Goal: Check status: Check status

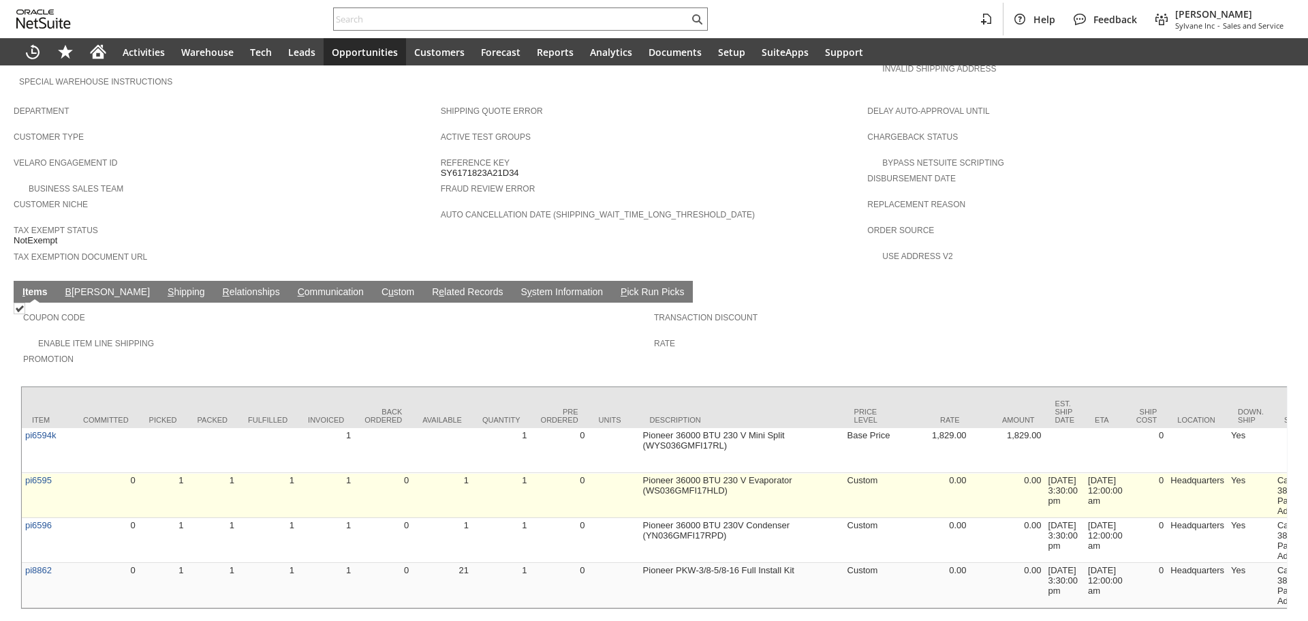
scroll to position [755, 0]
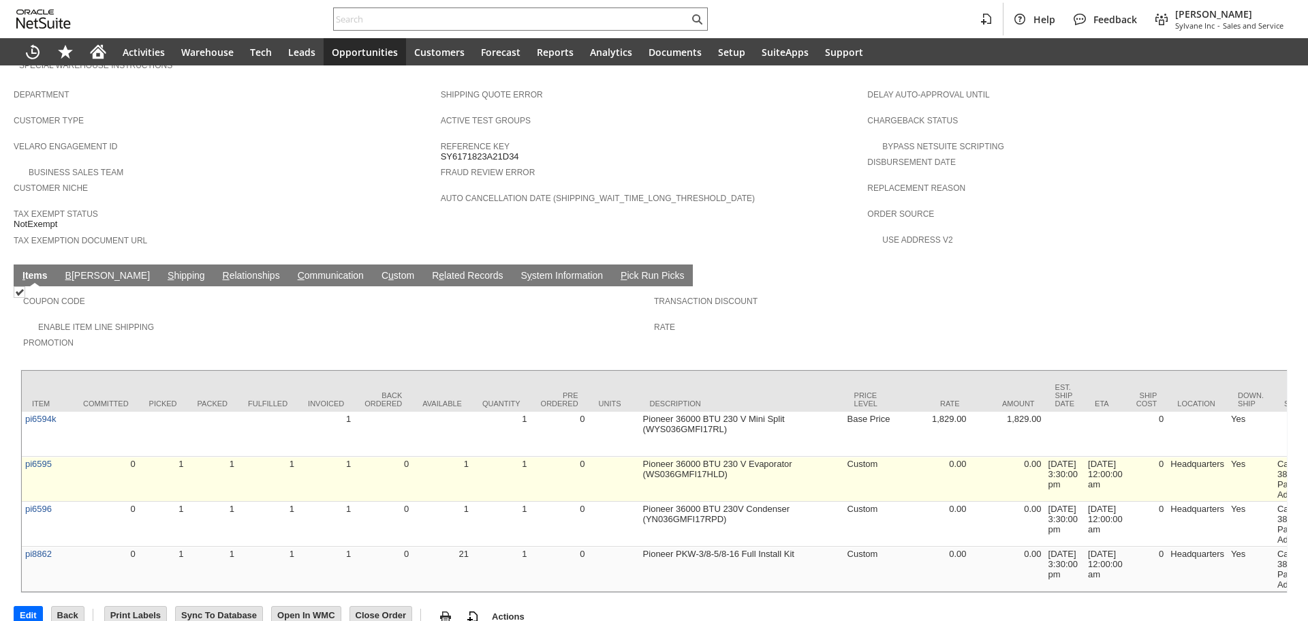
click at [28, 458] on link "pi6595" at bounding box center [38, 463] width 27 height 10
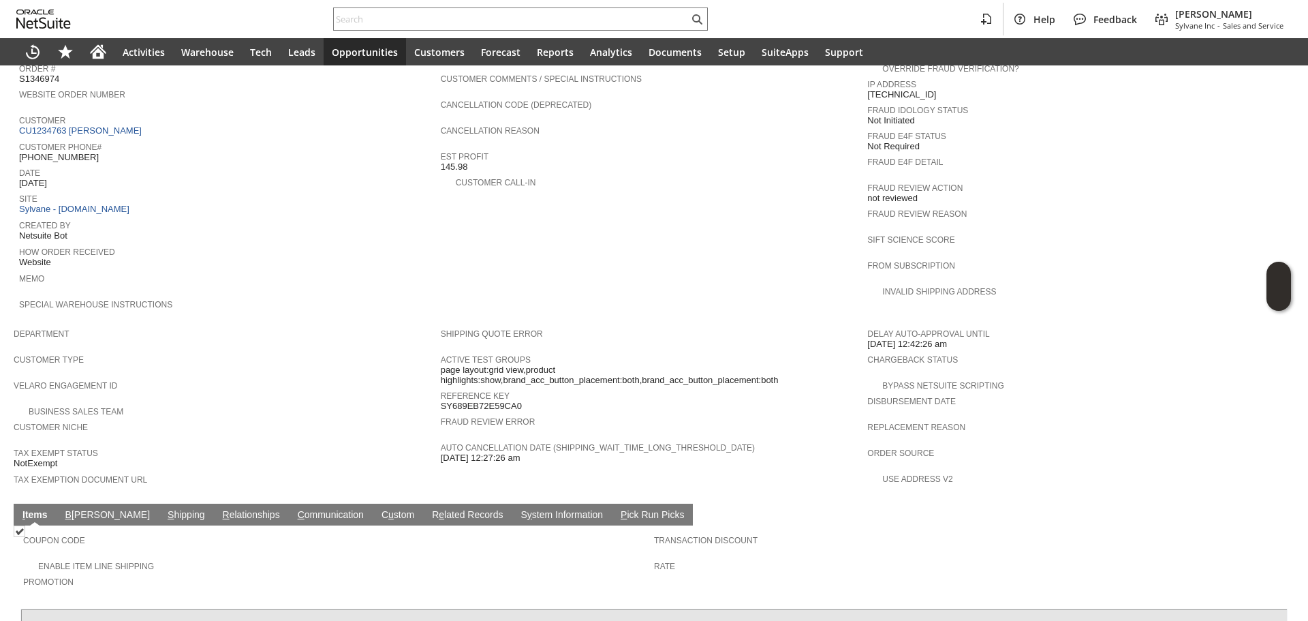
scroll to position [454, 0]
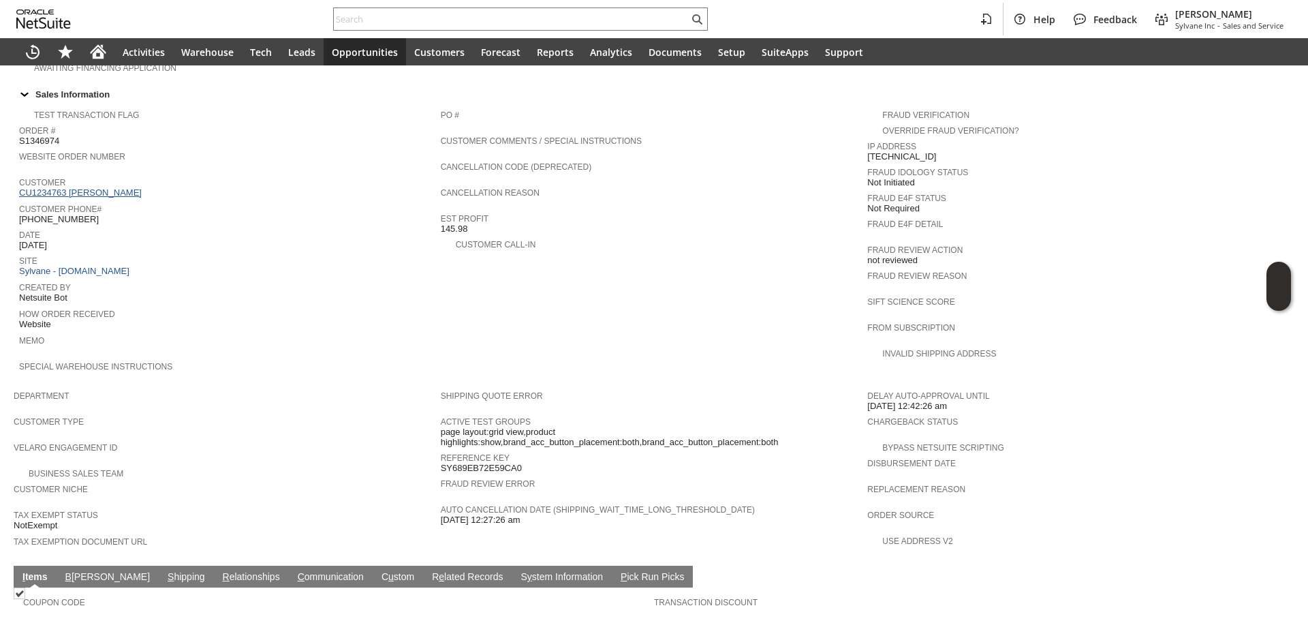
click at [121, 187] on link "CU1234763 Nenad Petrovic" at bounding box center [82, 192] width 126 height 10
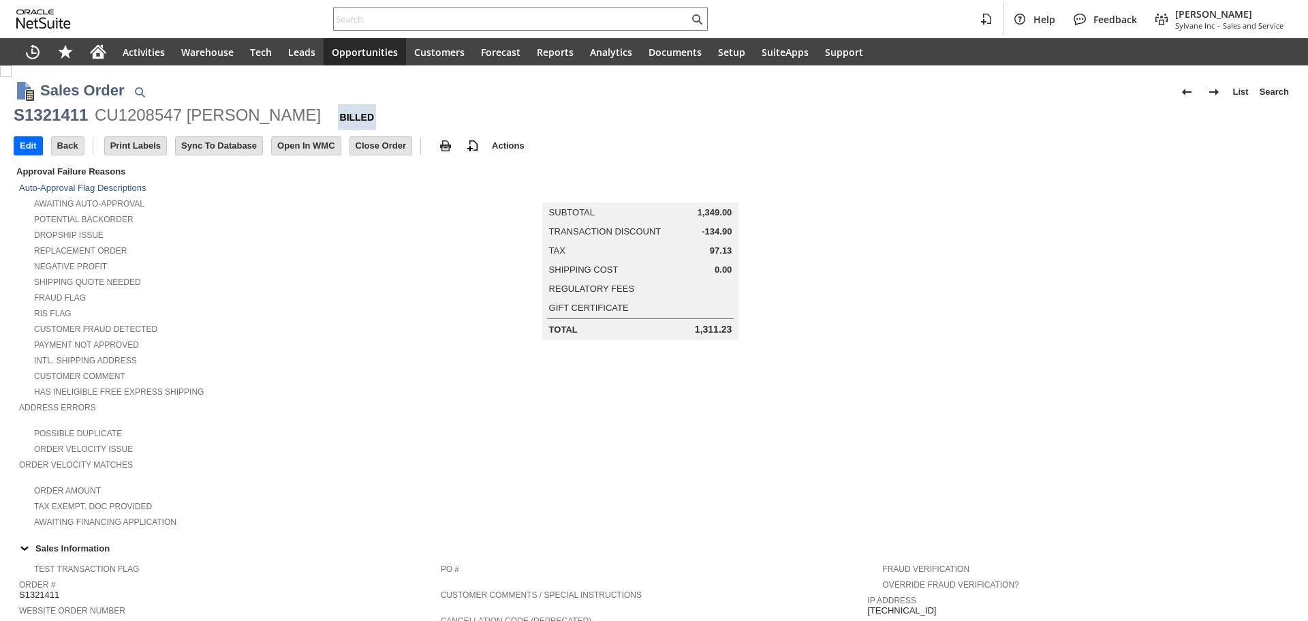
scroll to position [594, 0]
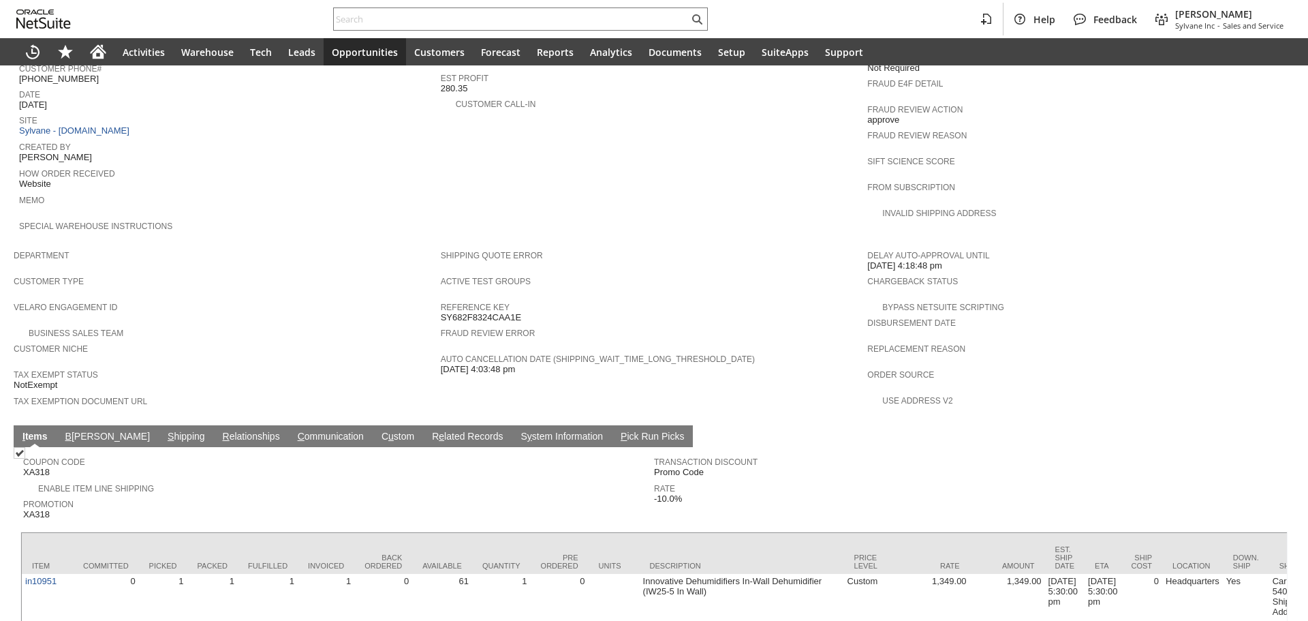
click at [164, 430] on link "S hipping" at bounding box center [186, 436] width 44 height 13
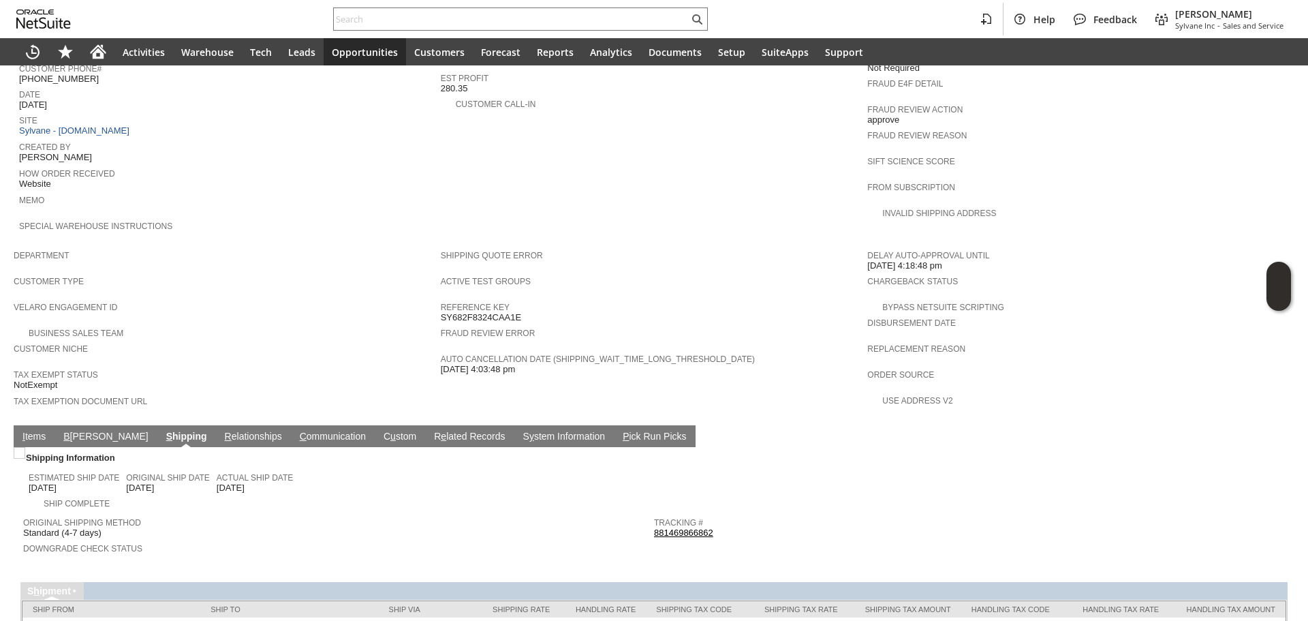
click at [678, 527] on link "881469866862" at bounding box center [683, 532] width 59 height 10
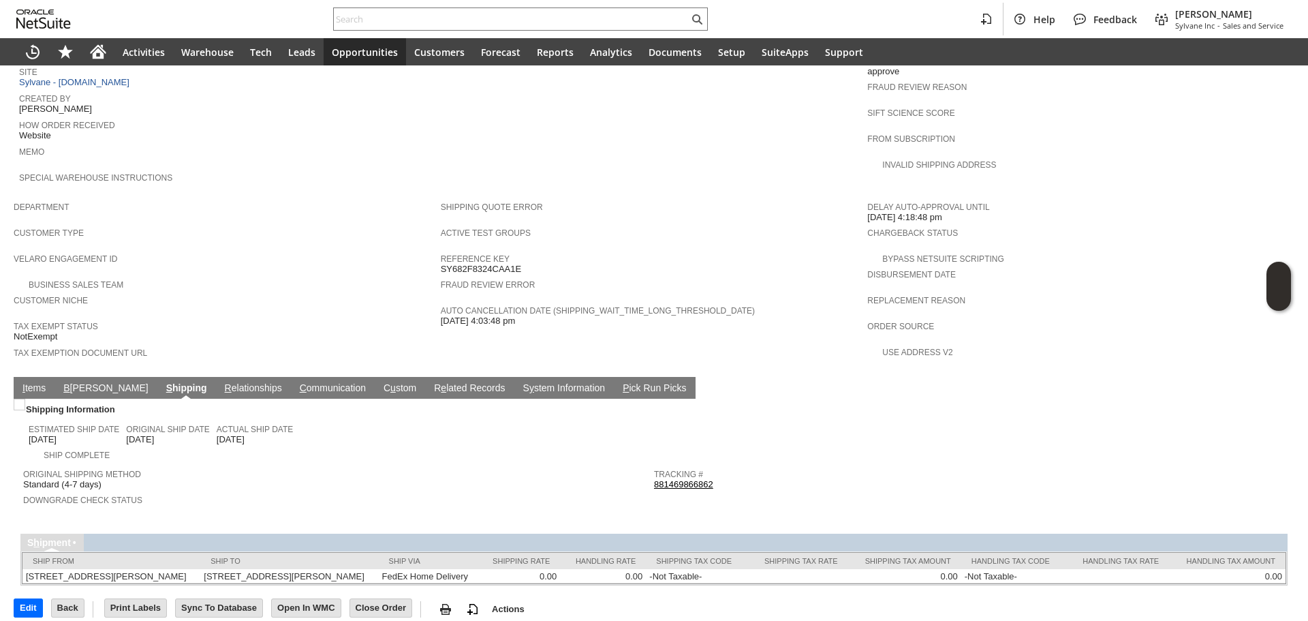
click at [37, 382] on link "I tems" at bounding box center [34, 388] width 30 height 13
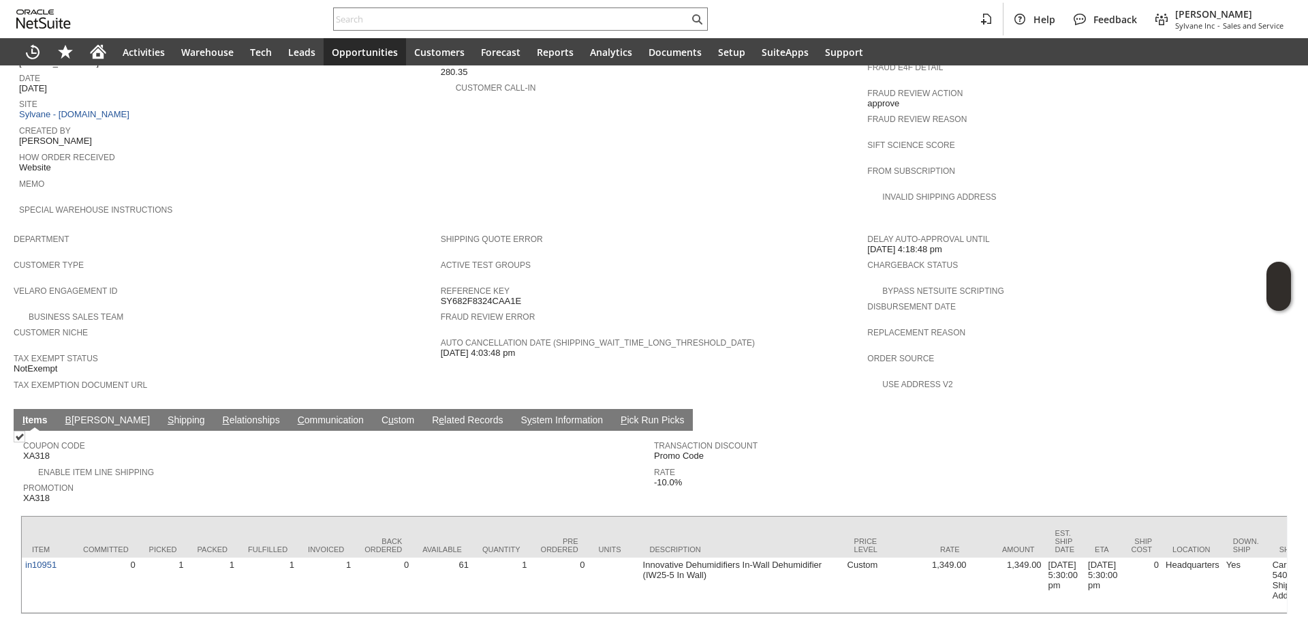
scroll to position [630, 0]
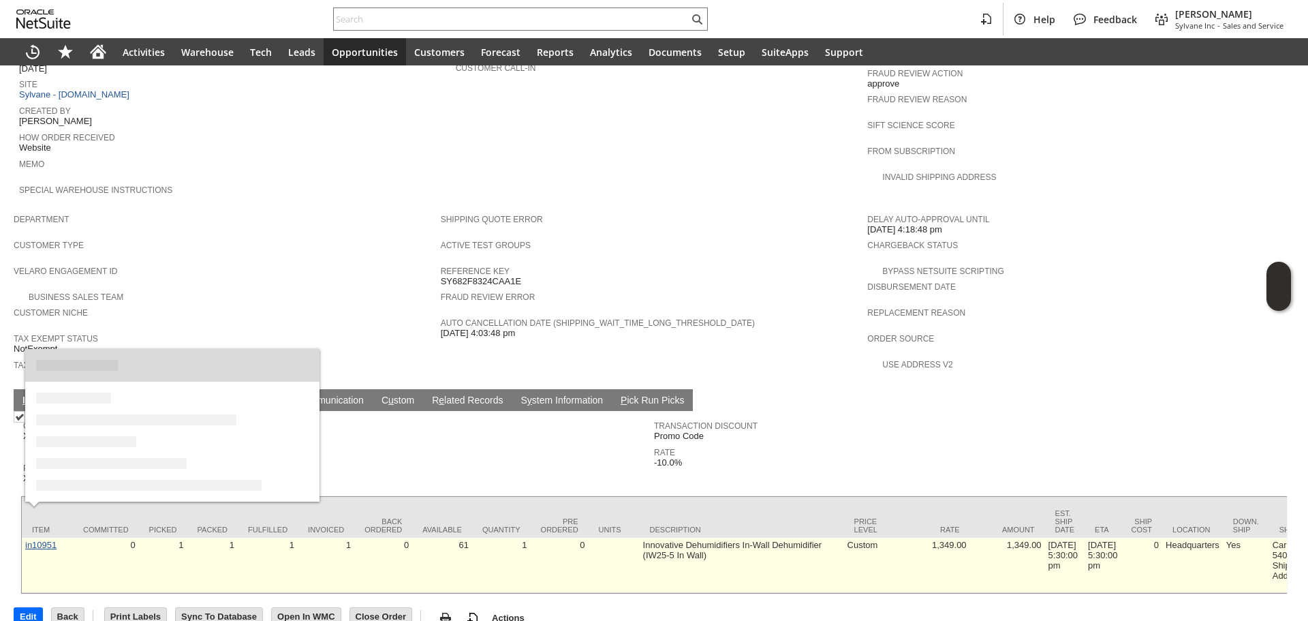
click at [28, 539] on link "in10951" at bounding box center [40, 544] width 31 height 10
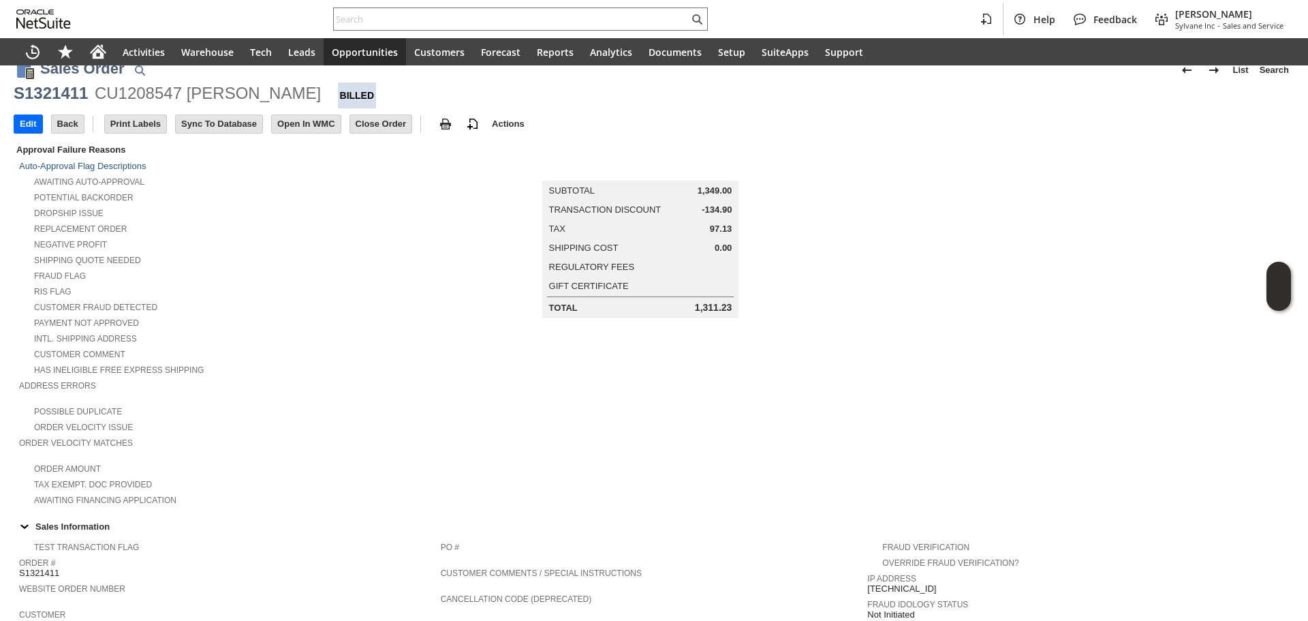
scroll to position [0, 0]
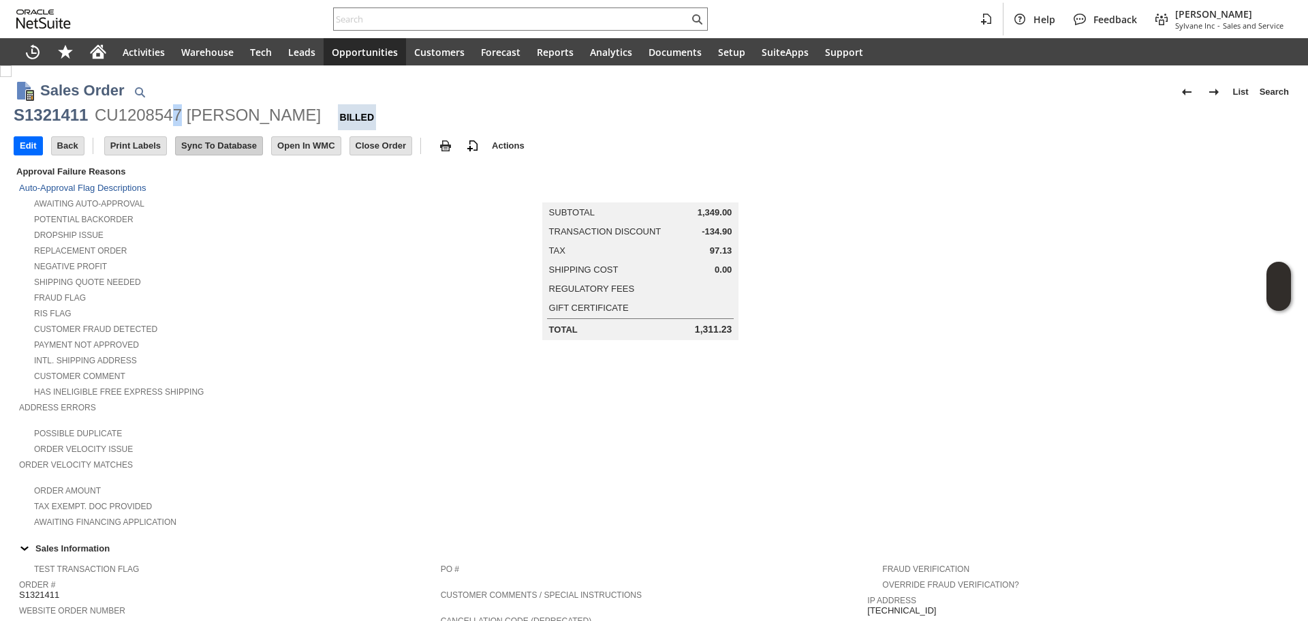
drag, startPoint x: 174, startPoint y: 113, endPoint x: 234, endPoint y: 142, distance: 67.3
click at [185, 115] on div "CU1208547 Blane Baumbarger" at bounding box center [208, 115] width 226 height 22
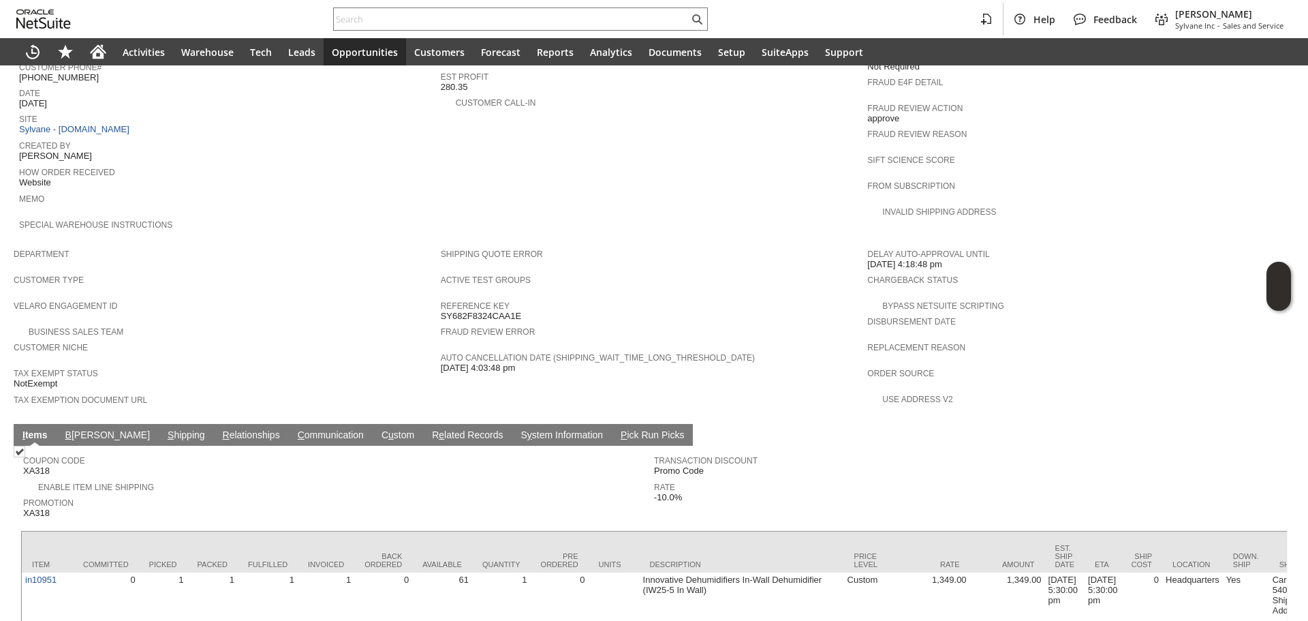
scroll to position [630, 0]
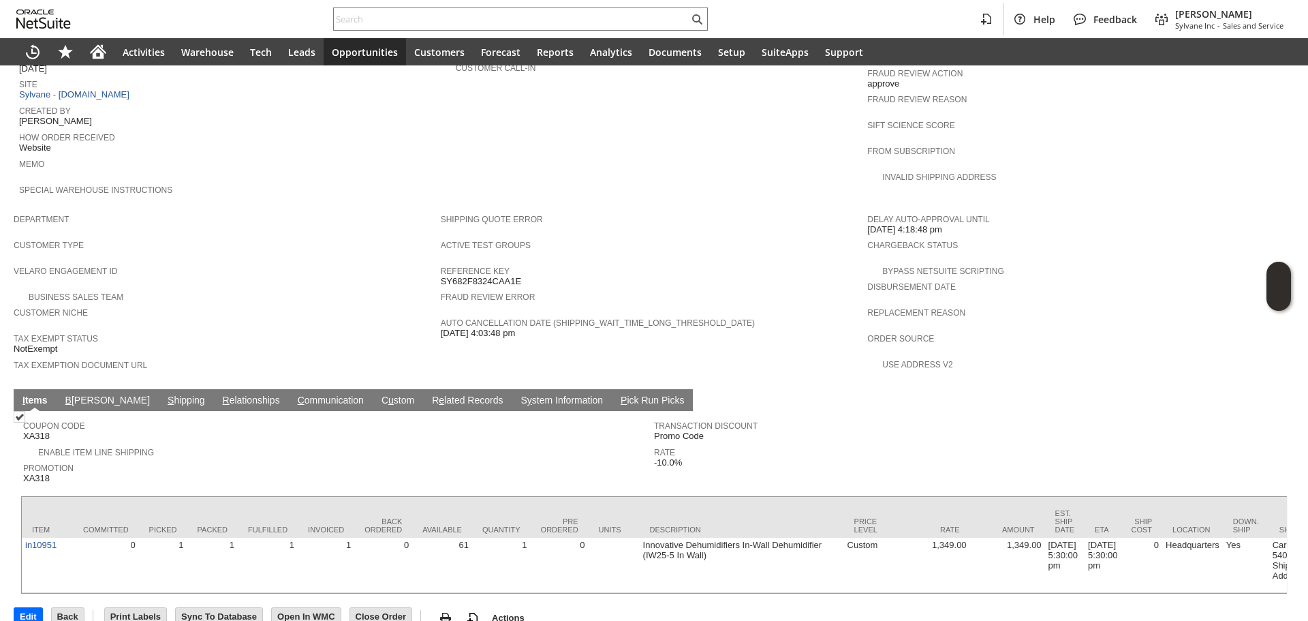
click at [159, 389] on td "S hipping" at bounding box center [186, 400] width 55 height 22
click at [164, 394] on link "S hipping" at bounding box center [186, 400] width 44 height 13
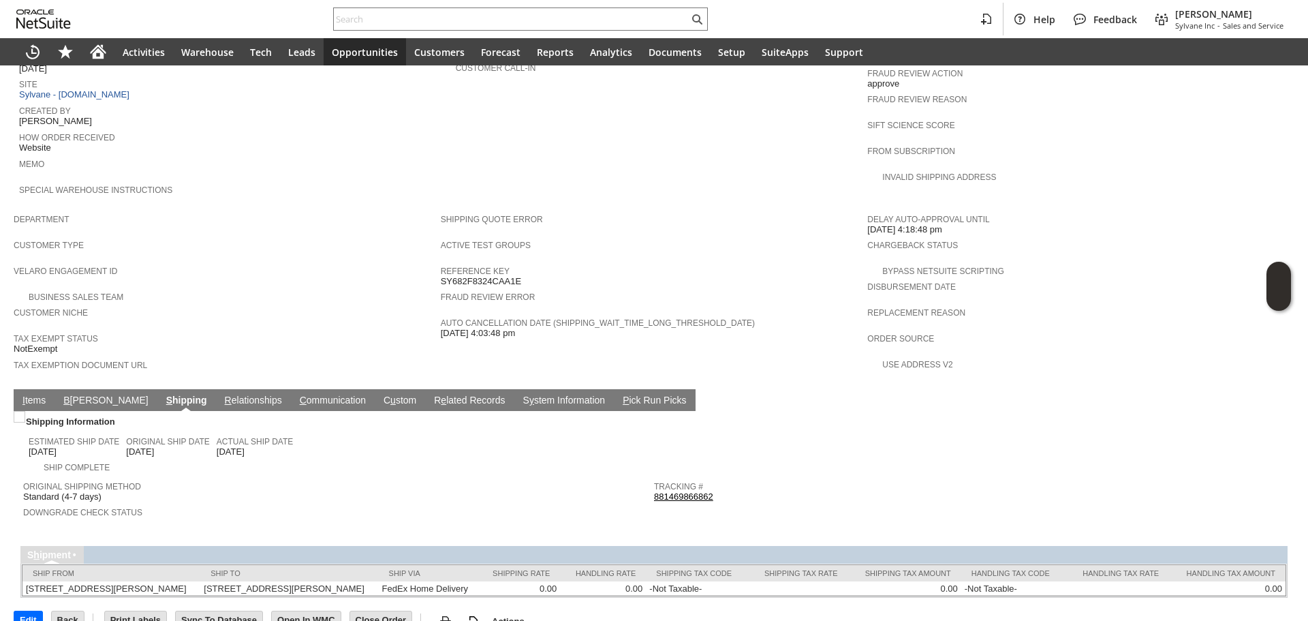
click at [694, 491] on link "881469866862" at bounding box center [683, 496] width 59 height 10
click at [37, 394] on link "I tems" at bounding box center [34, 400] width 30 height 13
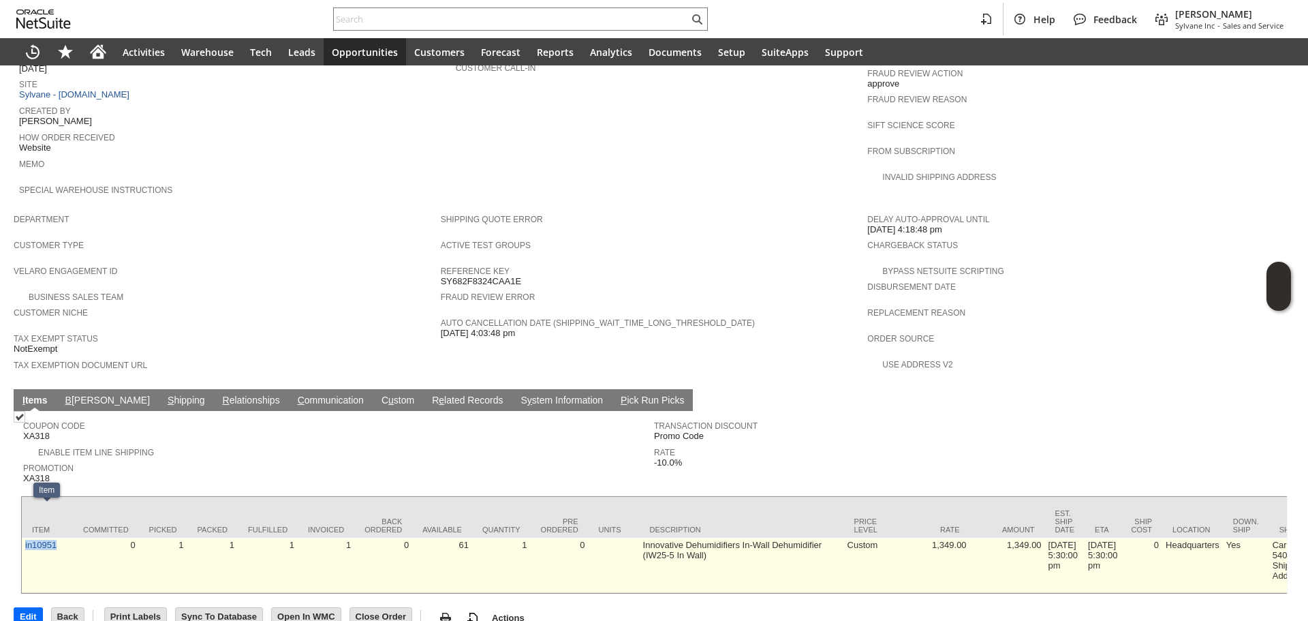
copy link "in10951"
drag, startPoint x: 58, startPoint y: 524, endPoint x: 25, endPoint y: 521, distance: 32.9
click at [24, 537] on td "in10951" at bounding box center [47, 564] width 51 height 55
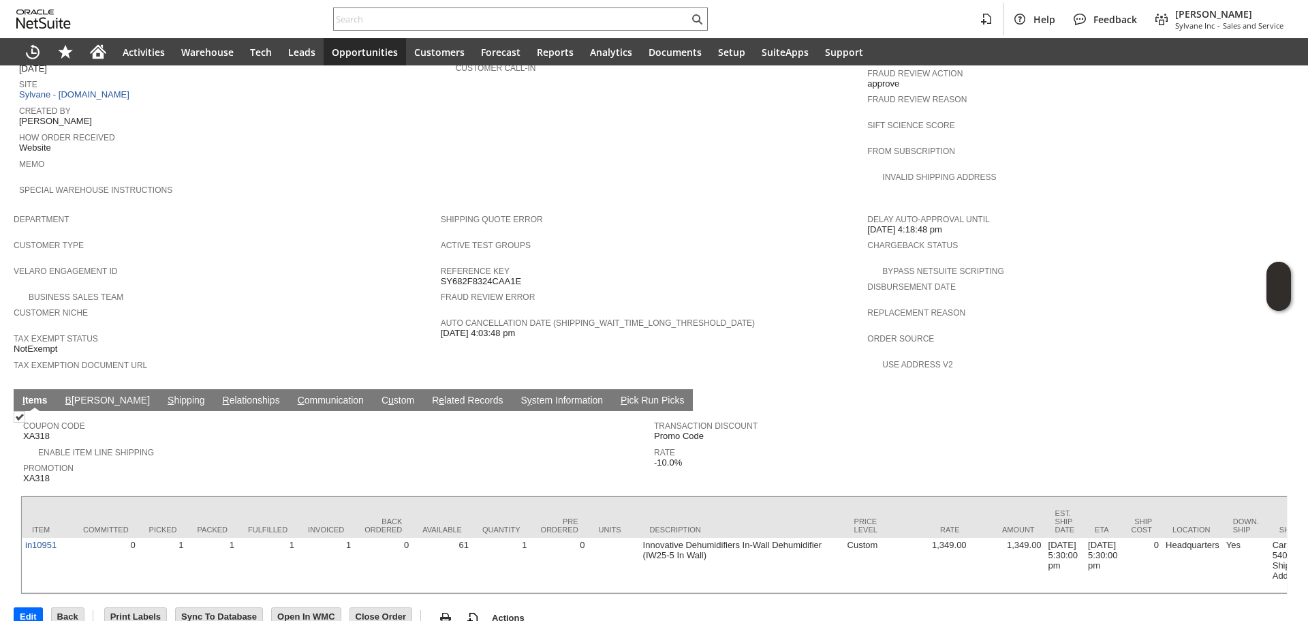
click at [405, 236] on span "Customer Type" at bounding box center [224, 243] width 420 height 14
click at [1028, 443] on span "Rate" at bounding box center [966, 450] width 624 height 14
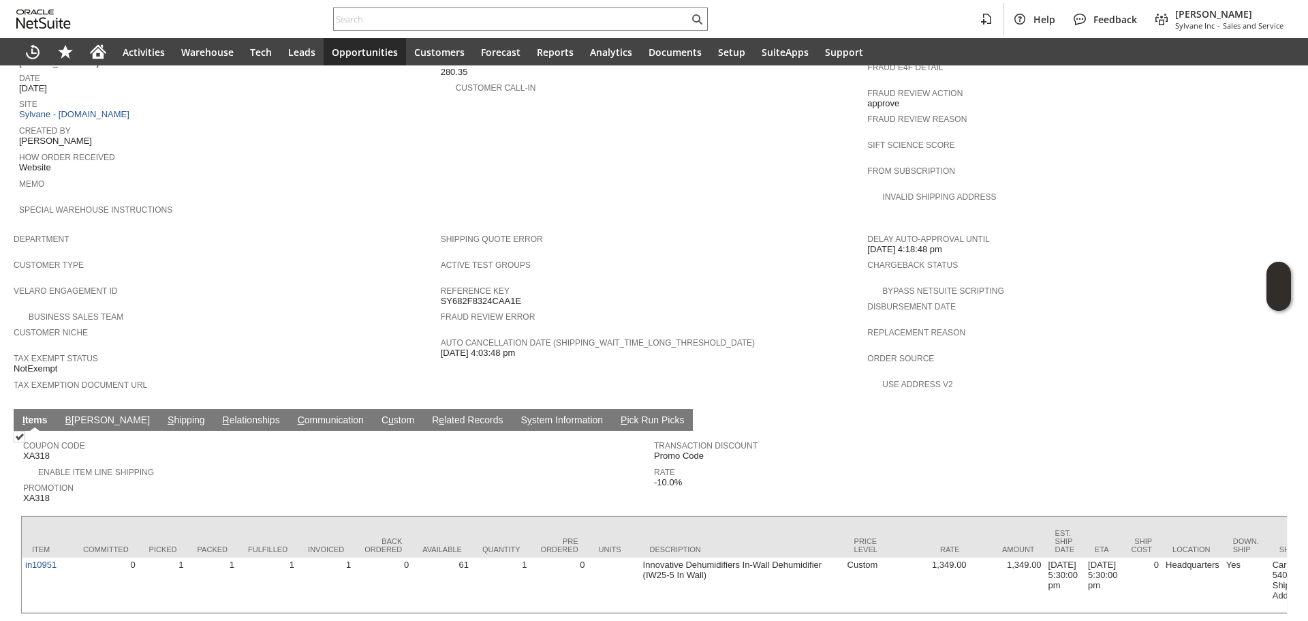
click at [871, 458] on td "Transaction Discount Promo Code Rate -10.0%" at bounding box center [969, 469] width 631 height 72
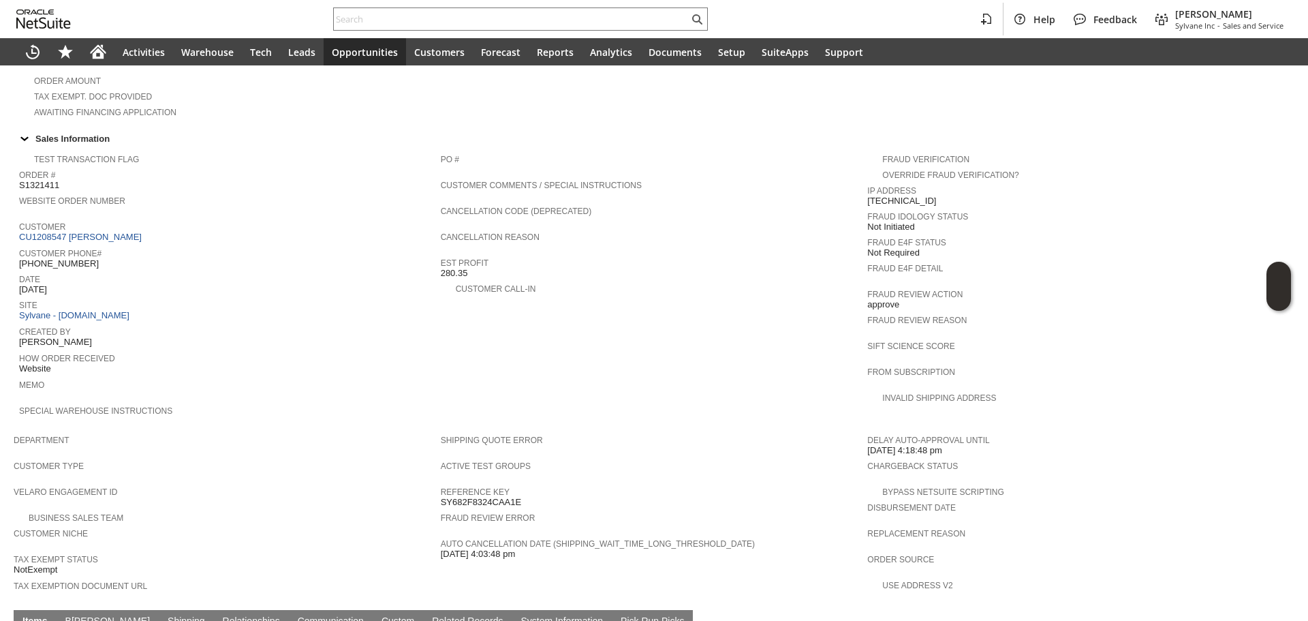
scroll to position [406, 0]
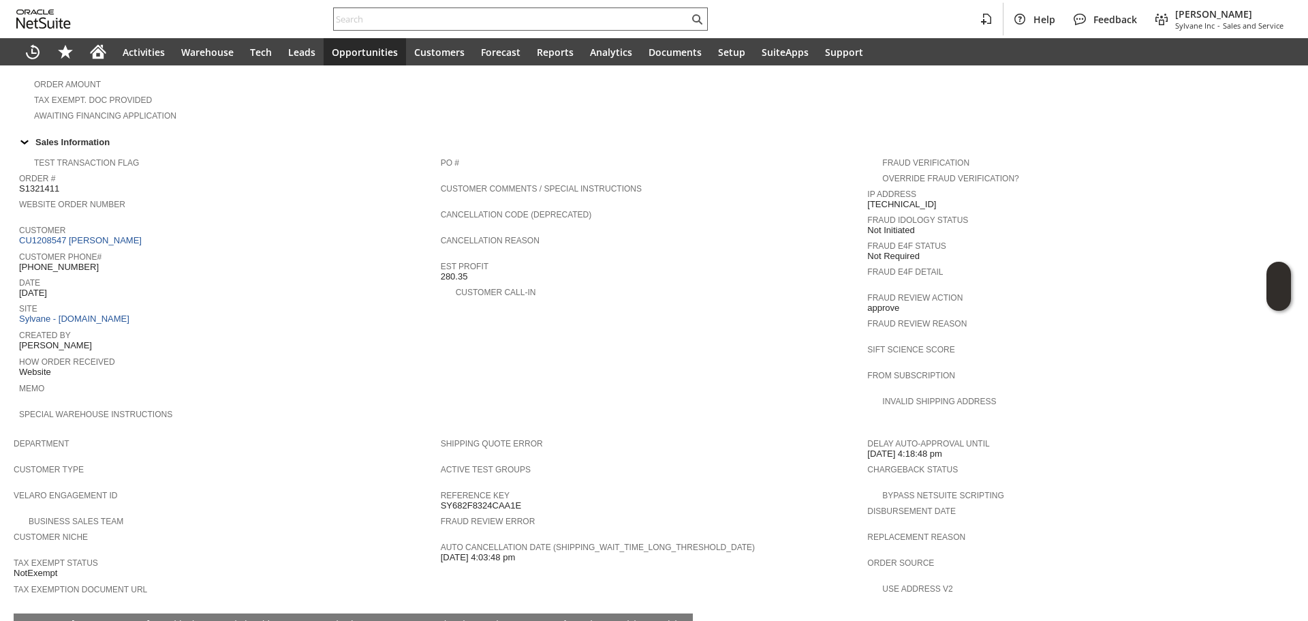
click at [367, 14] on input "text" at bounding box center [511, 19] width 355 height 16
paste input "5704072619"
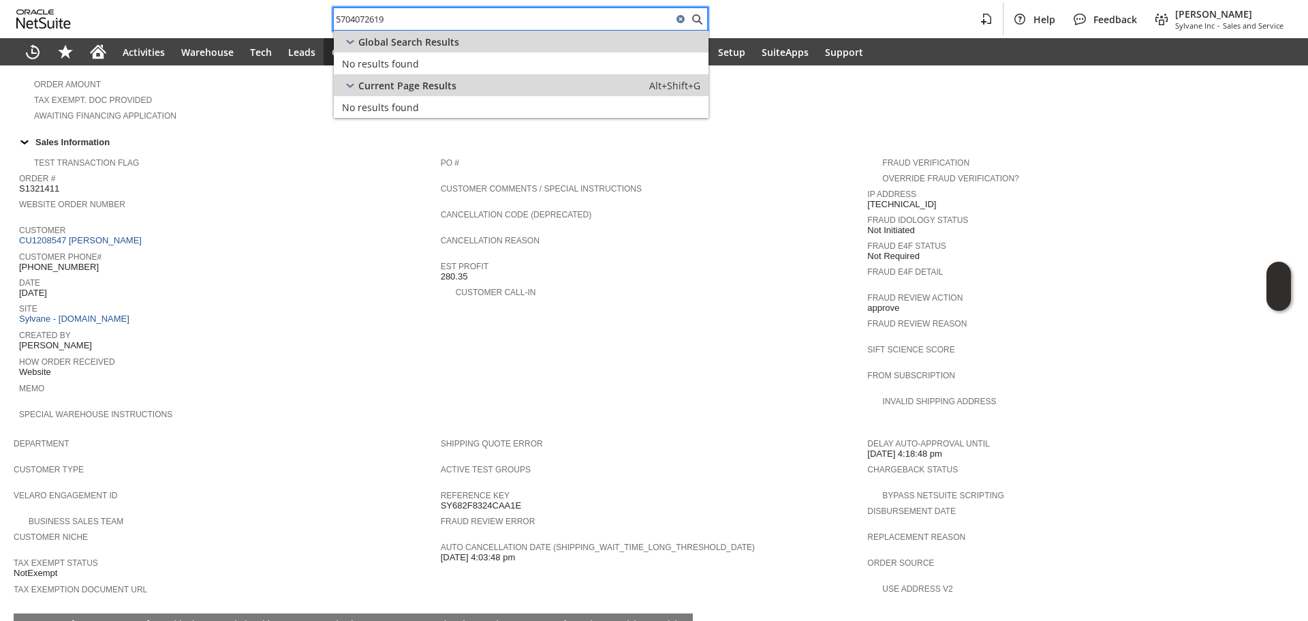
paste input "BARRY EIDEN"
type input "BARRY EIDEN"
click at [426, 68] on span "CU1235957 Barry Eiden" at bounding box center [455, 63] width 132 height 13
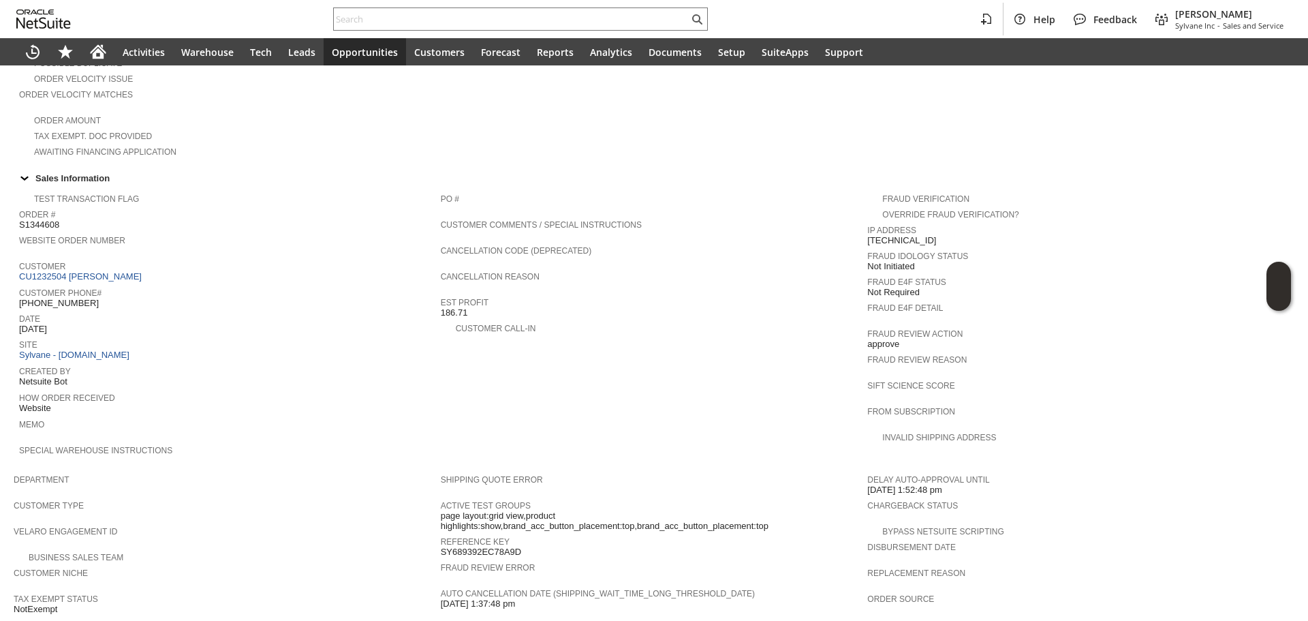
scroll to position [378, 0]
